Goal: Download file/media

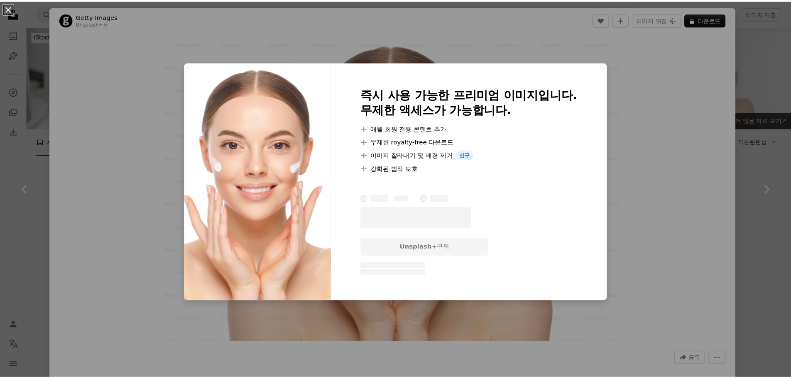
scroll to position [249, 0]
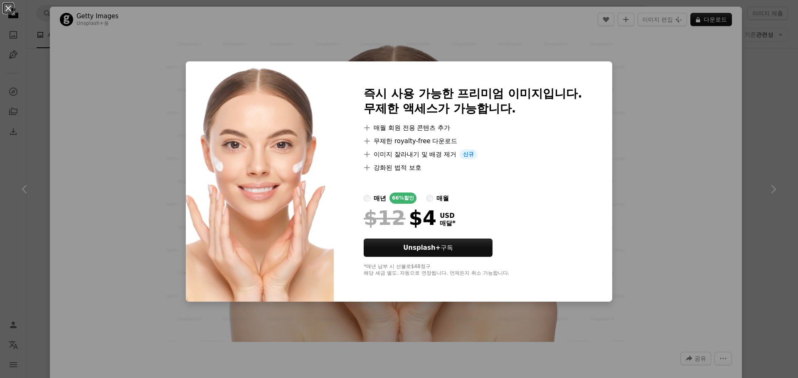
click at [709, 109] on div "An X shape 즉시 사용 가능한 프리미엄 이미지입니다. 무제한 액세스가 가능합니다. A plus sign 매월 회원 전용 콘텐츠 추가 A…" at bounding box center [399, 189] width 798 height 378
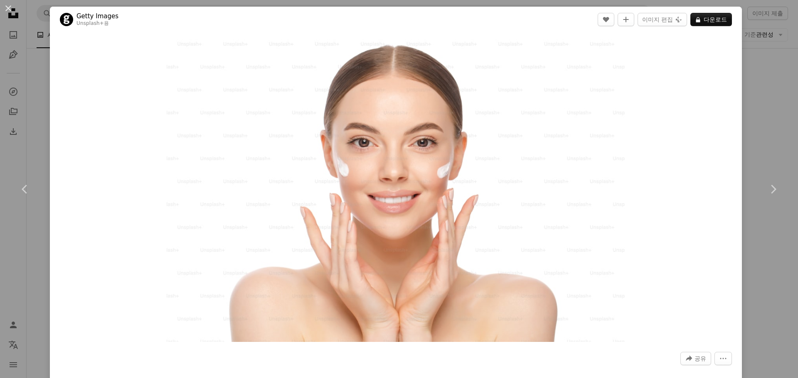
click at [777, 113] on div "An X shape Chevron left Chevron right Getty Images Unsplash+ 용 A heart A plus s…" at bounding box center [399, 189] width 798 height 378
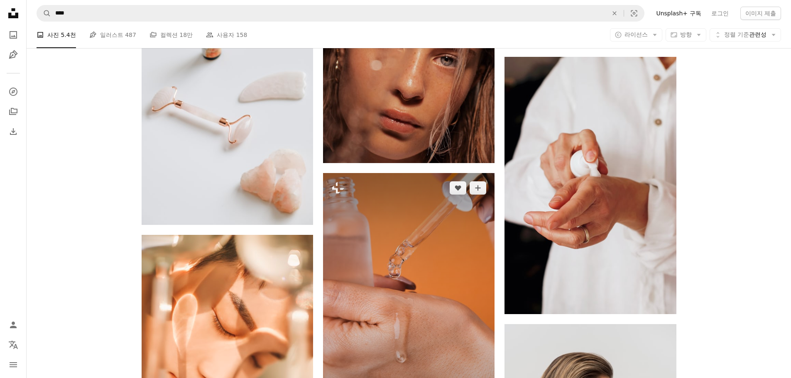
scroll to position [415, 0]
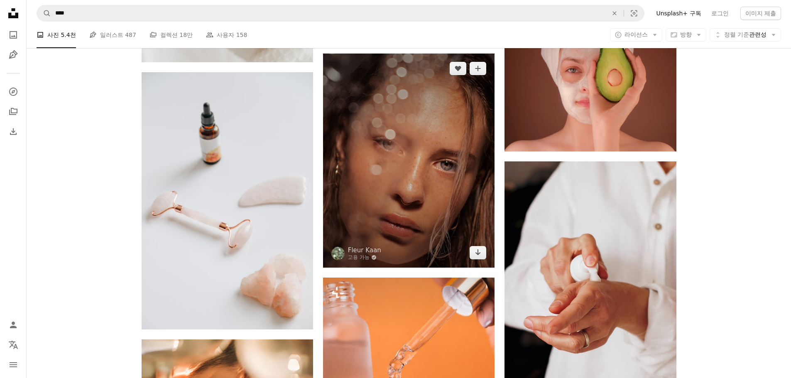
click at [418, 145] on img at bounding box center [409, 161] width 172 height 214
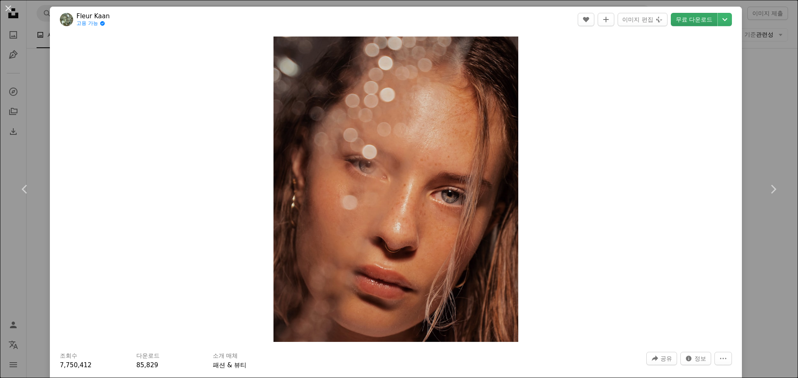
click at [687, 18] on link "무료 다운로드" at bounding box center [693, 19] width 47 height 13
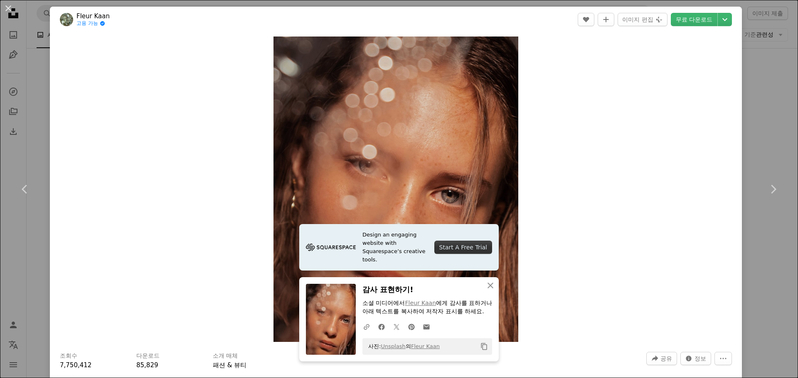
click at [770, 84] on div "An X shape Chevron left Chevron right Design an engaging website with Squarespa…" at bounding box center [399, 189] width 798 height 378
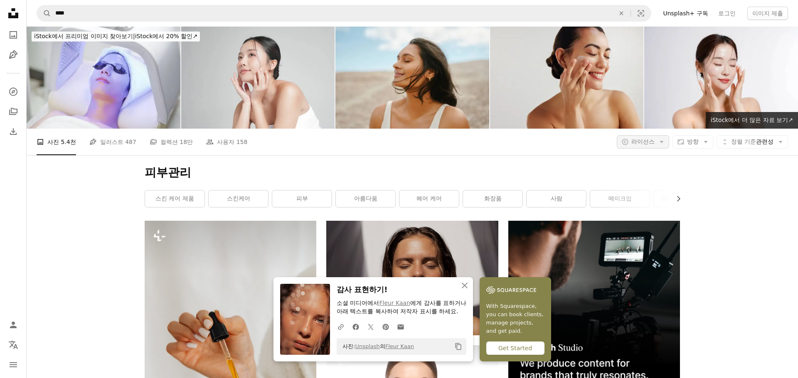
click at [643, 144] on span "라이선스" at bounding box center [642, 141] width 23 height 7
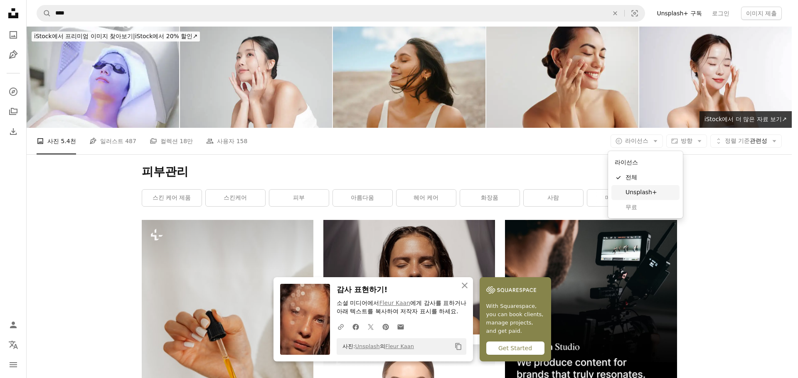
click at [641, 195] on span "Unsplash+" at bounding box center [650, 193] width 51 height 8
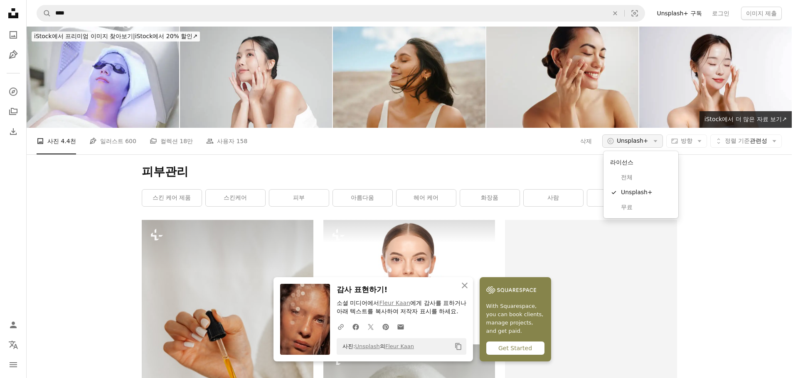
click at [628, 140] on span "Unsplash+" at bounding box center [632, 141] width 32 height 8
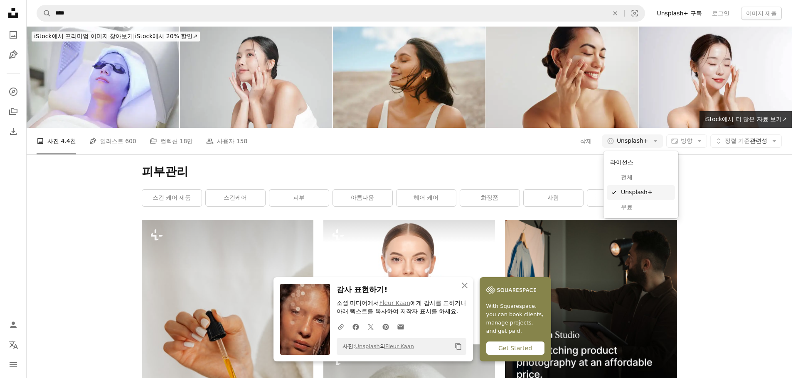
click at [625, 204] on span "무료" at bounding box center [646, 208] width 51 height 8
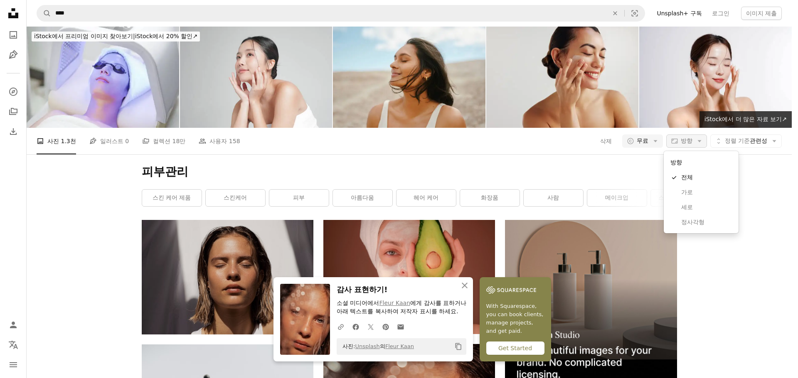
click at [687, 140] on span "방향" at bounding box center [686, 141] width 12 height 7
click at [687, 139] on span "방향" at bounding box center [686, 141] width 12 height 7
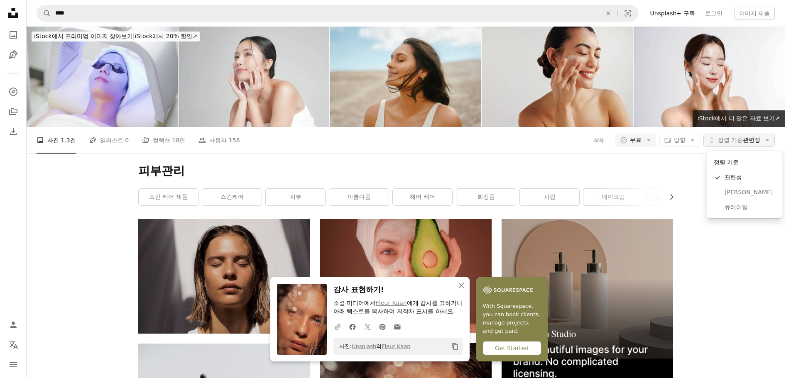
click at [739, 140] on span "정렬 기준" at bounding box center [730, 140] width 25 height 7
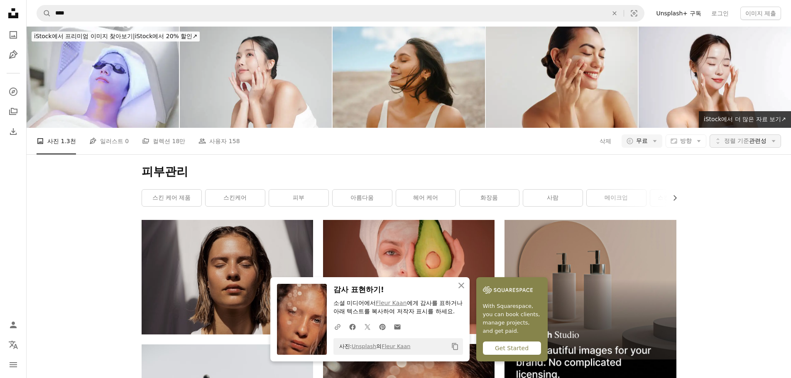
click at [739, 140] on span "정렬 기준" at bounding box center [736, 141] width 25 height 7
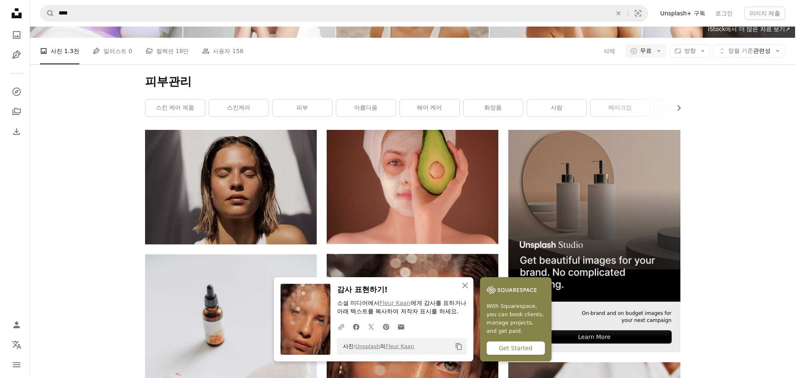
scroll to position [166, 0]
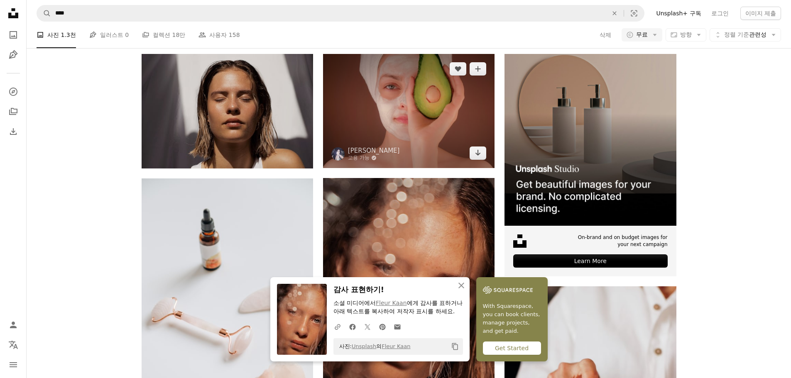
click at [412, 133] on img at bounding box center [409, 111] width 172 height 114
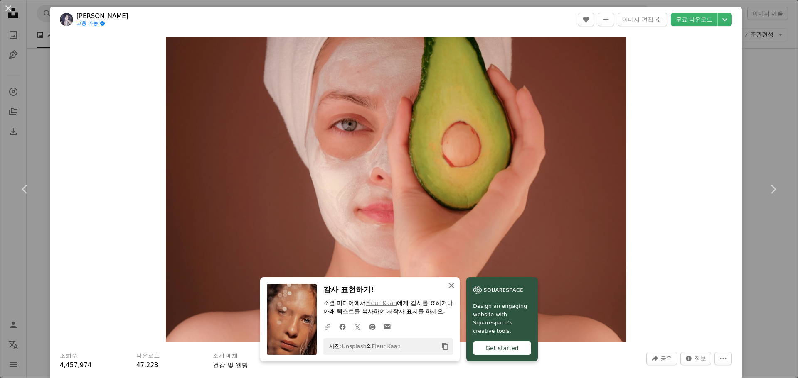
click at [446, 284] on icon "An X shape" at bounding box center [451, 286] width 10 height 10
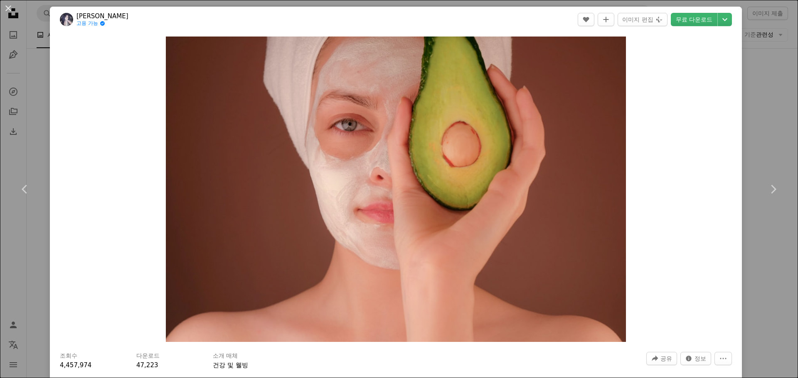
click at [123, 107] on div "Zoom in" at bounding box center [396, 189] width 692 height 314
click at [747, 70] on div "An X shape Chevron left Chevron right Kimia Zarifi 고용 가능 A checkmark inside of …" at bounding box center [399, 189] width 798 height 378
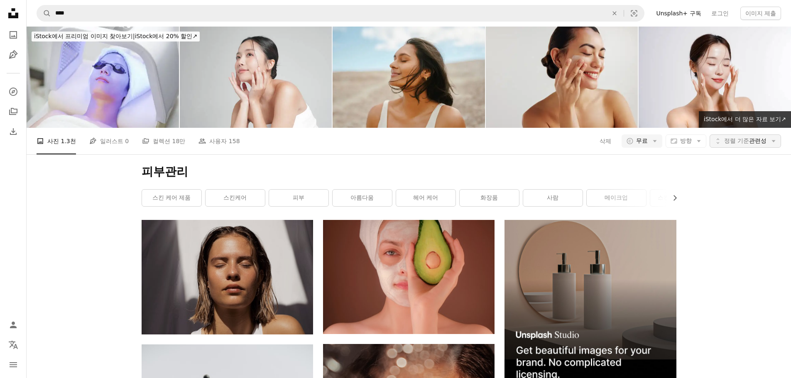
click at [755, 145] on span "정렬 기준 관련성" at bounding box center [745, 141] width 42 height 8
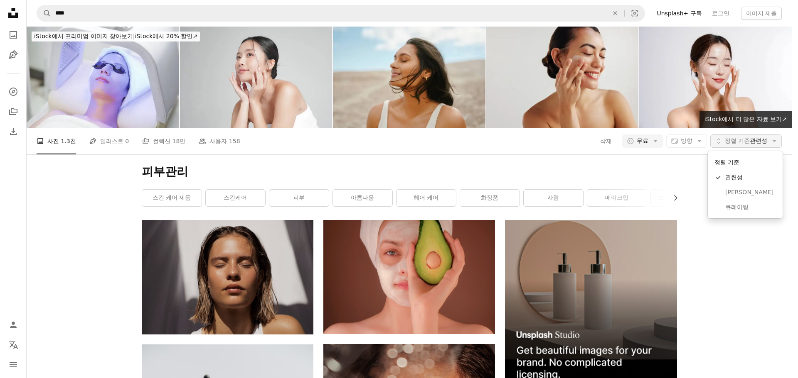
click at [742, 141] on span "정렬 기준" at bounding box center [736, 141] width 25 height 7
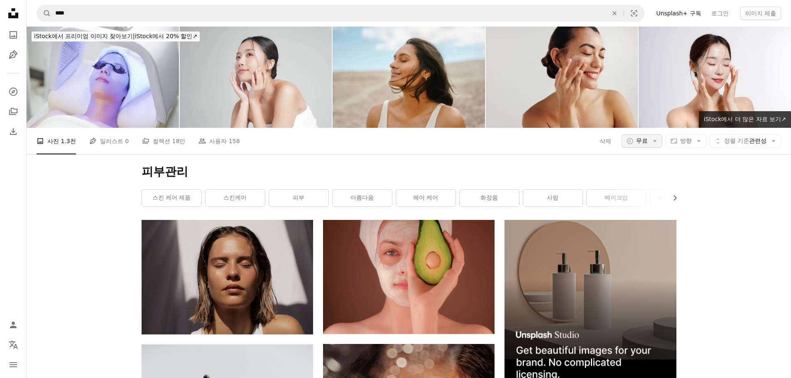
click at [637, 142] on span "무료" at bounding box center [642, 141] width 12 height 8
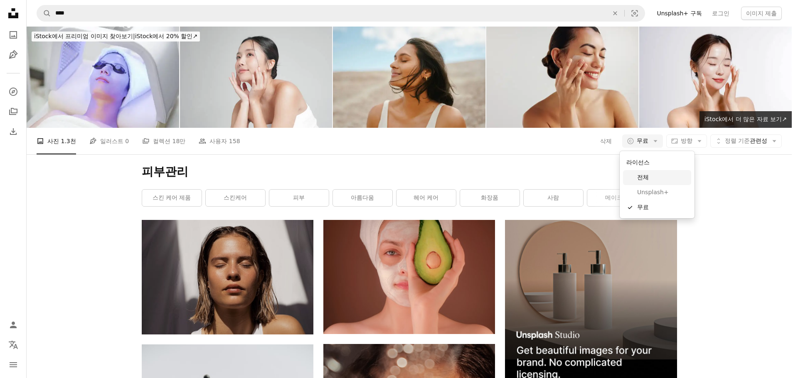
click at [639, 180] on span "전체" at bounding box center [662, 178] width 51 height 8
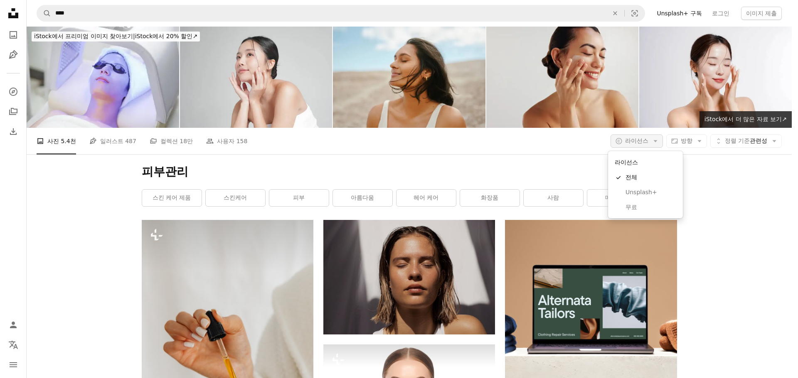
click at [627, 140] on span "라이선스" at bounding box center [636, 141] width 23 height 7
click at [61, 199] on body "Unsplash logo Unsplash 홈 A photo Pen Tool A compass A stack of folders Download…" at bounding box center [395, 189] width 791 height 378
